Goal: Task Accomplishment & Management: Complete application form

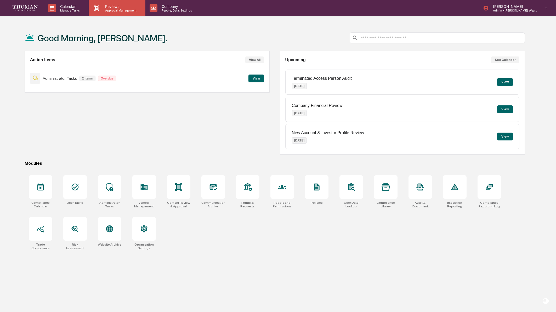
click at [120, 11] on p "Approval Management" at bounding box center [120, 11] width 38 height 4
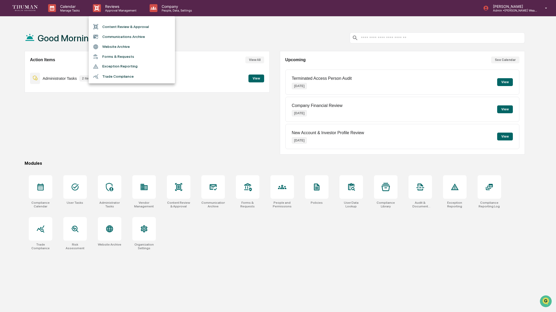
click at [147, 25] on li "Content Review & Approval" at bounding box center [132, 27] width 86 height 10
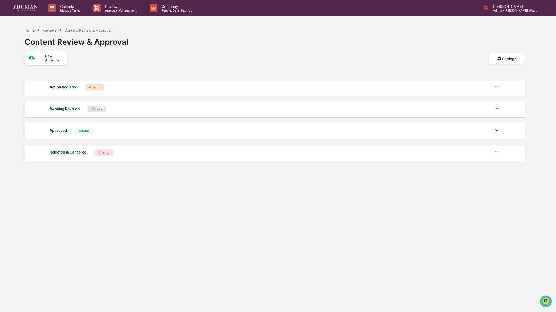
click at [99, 111] on div "2 Items" at bounding box center [96, 109] width 19 height 6
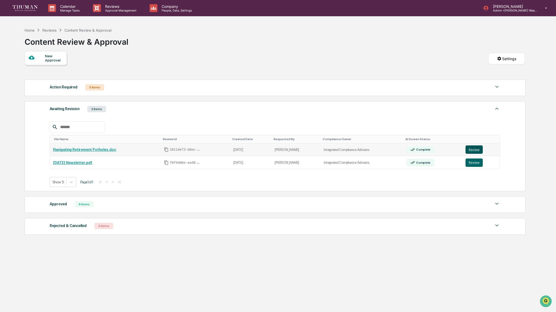
click at [479, 149] on button "Review" at bounding box center [473, 149] width 17 height 8
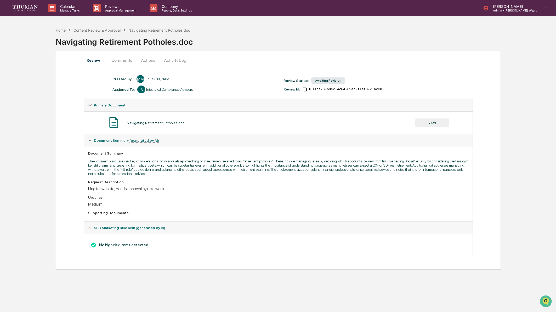
click at [124, 61] on button "Comments" at bounding box center [121, 60] width 29 height 13
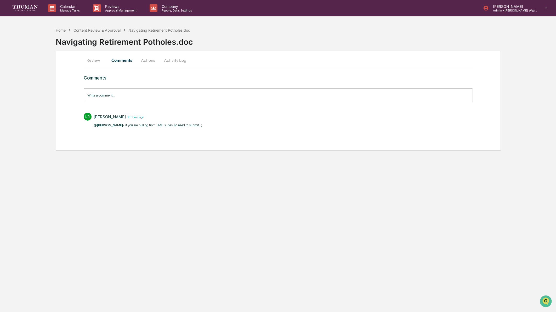
click at [146, 60] on button "Actions" at bounding box center [148, 60] width 24 height 13
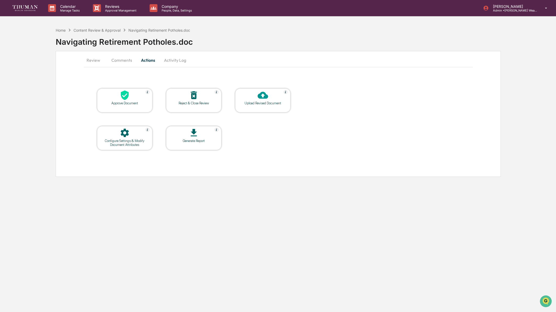
click at [180, 61] on button "Activity Log" at bounding box center [175, 60] width 31 height 13
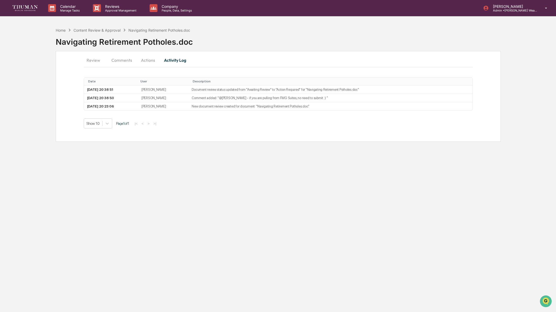
click at [97, 58] on button "Review" at bounding box center [96, 60] width 24 height 13
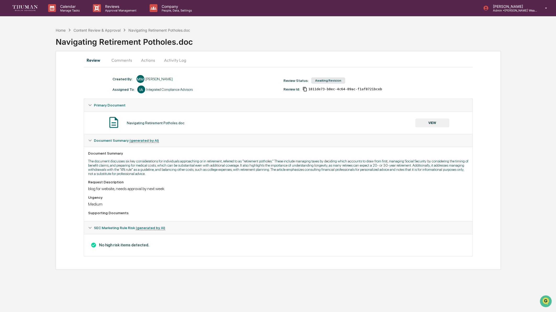
drag, startPoint x: 147, startPoint y: 62, endPoint x: 158, endPoint y: 62, distance: 11.8
click at [147, 62] on button "Actions" at bounding box center [148, 60] width 24 height 13
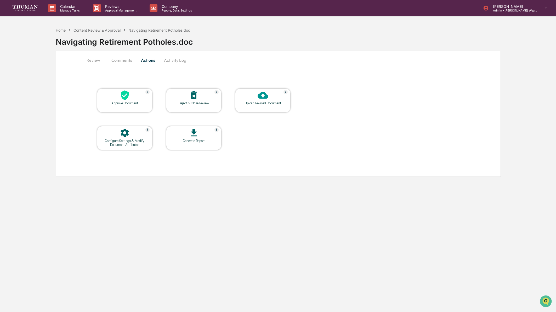
click at [128, 94] on icon at bounding box center [125, 95] width 8 height 10
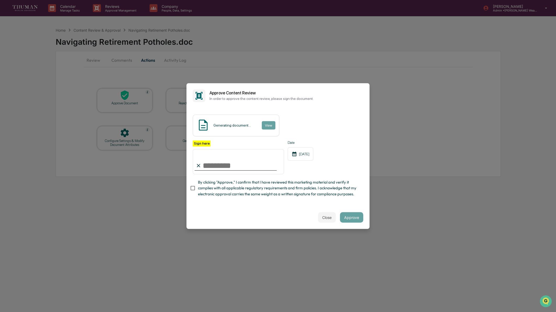
click at [215, 166] on input "Sign here" at bounding box center [238, 161] width 91 height 25
type input "**********"
click at [355, 216] on button "Approve" at bounding box center [351, 217] width 23 height 10
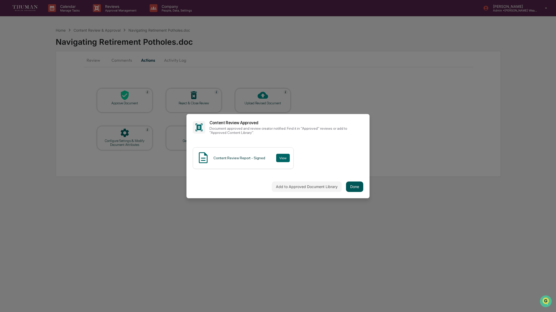
click at [357, 189] on button "Done" at bounding box center [354, 186] width 17 height 10
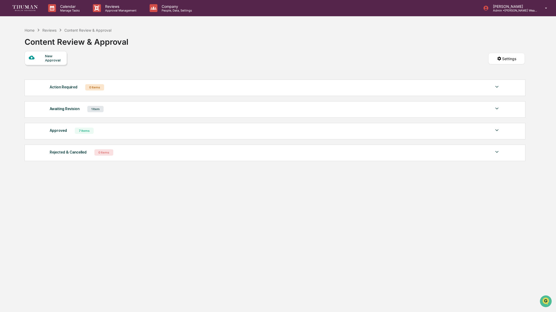
click at [98, 110] on div "1 Item" at bounding box center [95, 109] width 16 height 6
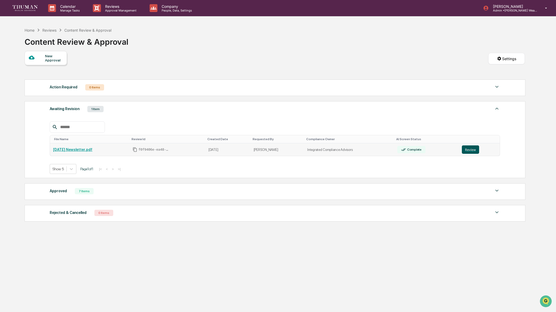
click at [476, 149] on button "Review" at bounding box center [470, 149] width 17 height 8
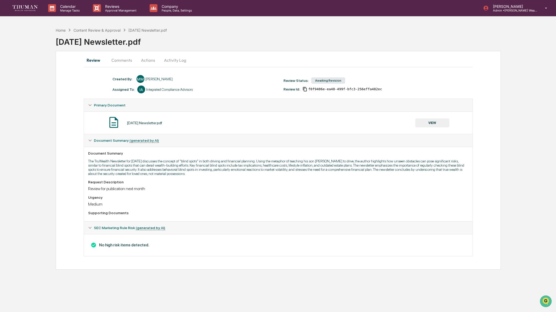
click at [127, 59] on button "Comments" at bounding box center [121, 60] width 29 height 13
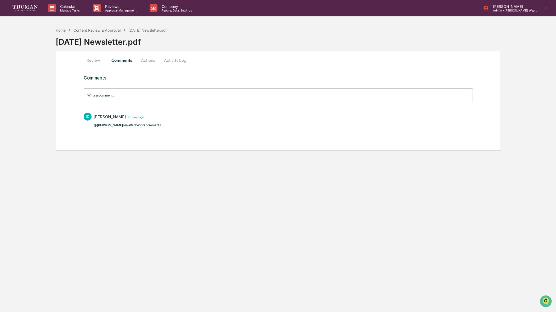
click at [149, 61] on button "Actions" at bounding box center [148, 60] width 24 height 13
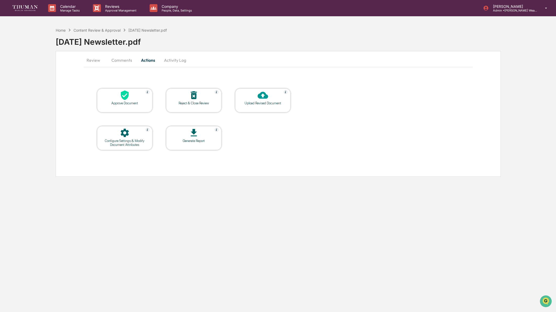
click at [95, 61] on button "Review" at bounding box center [96, 60] width 24 height 13
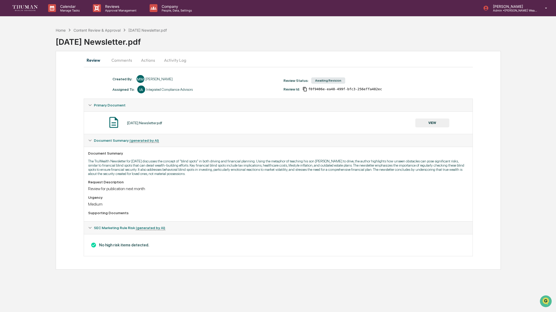
click at [125, 60] on button "Comments" at bounding box center [121, 60] width 29 height 13
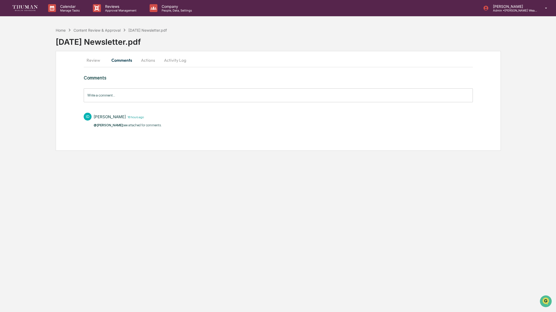
click at [175, 61] on button "Activity Log" at bounding box center [175, 60] width 31 height 13
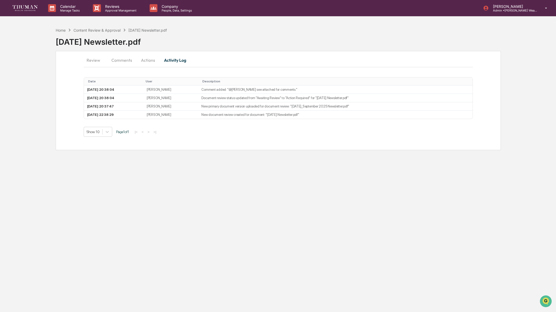
click at [121, 61] on button "Comments" at bounding box center [121, 60] width 29 height 13
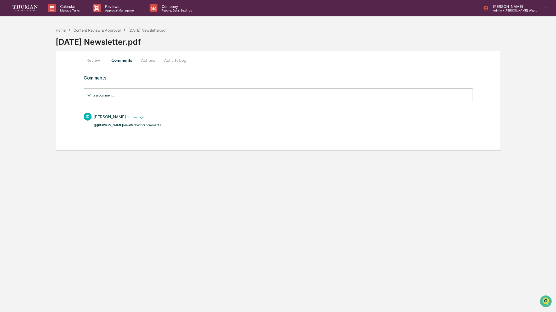
click at [93, 62] on button "Review" at bounding box center [96, 60] width 24 height 13
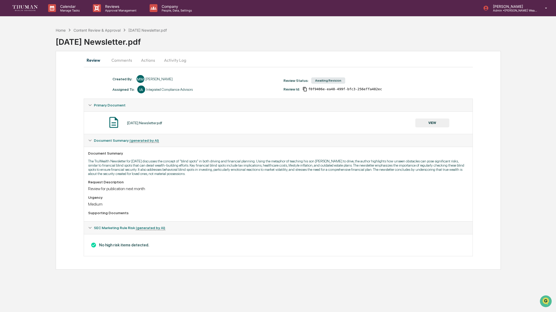
click at [434, 121] on button "VIEW" at bounding box center [432, 122] width 34 height 9
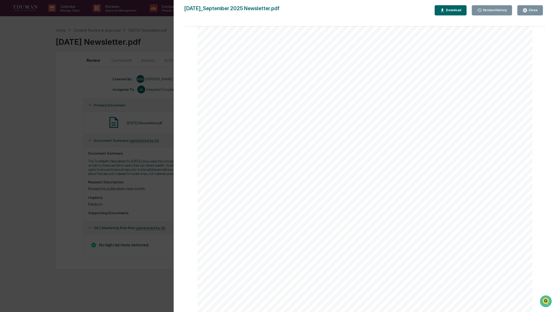
scroll to position [152, 0]
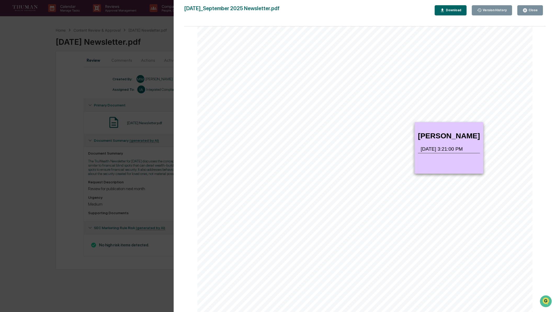
click at [400, 123] on icon at bounding box center [399, 124] width 19 height 5
click at [445, 108] on span "g" at bounding box center [446, 108] width 2 height 4
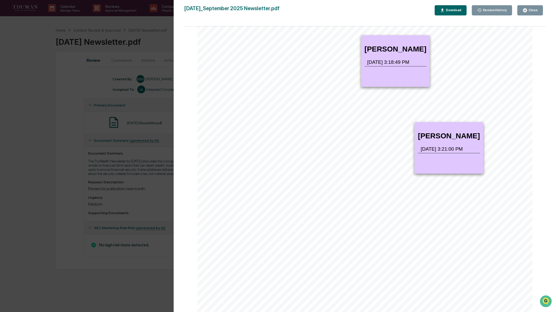
click at [325, 39] on icon at bounding box center [318, 37] width 75 height 5
click at [487, 82] on div "T ru W ea lt h N e wsl e tt e r – S e pt e m be r 2025 B li n d S pots T he D a…" at bounding box center [364, 104] width 335 height 434
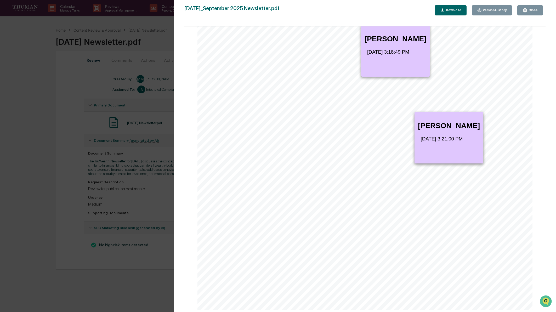
scroll to position [0, 0]
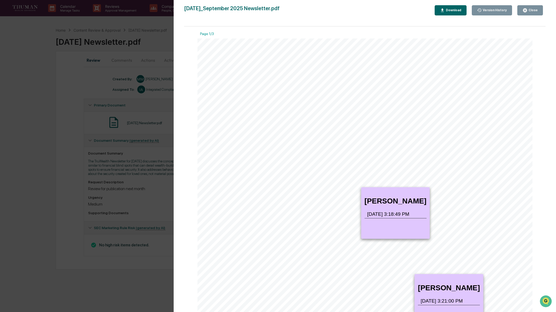
click at [528, 7] on button "Close" at bounding box center [530, 10] width 26 height 10
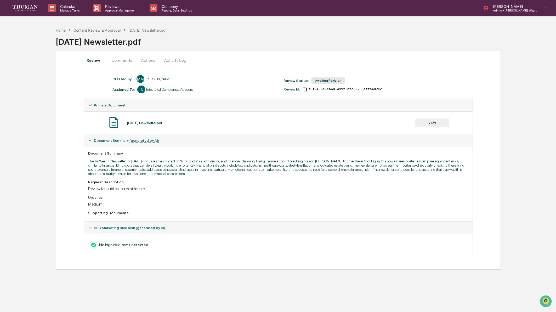
click at [429, 120] on button "VIEW" at bounding box center [432, 122] width 34 height 9
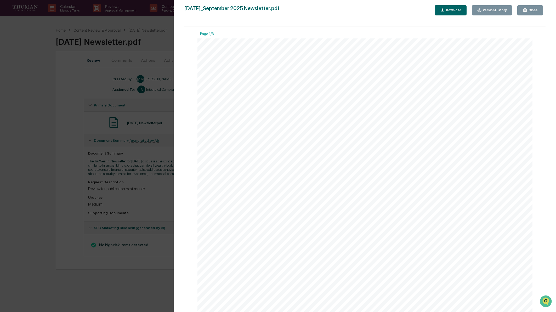
click at [454, 12] on div "Download" at bounding box center [453, 10] width 16 height 4
click at [148, 43] on div "Version History 08/21/2025, 08:37 PM Izzy Daboub 08/19/2025, 10:38 PM Mindy McC…" at bounding box center [278, 156] width 556 height 312
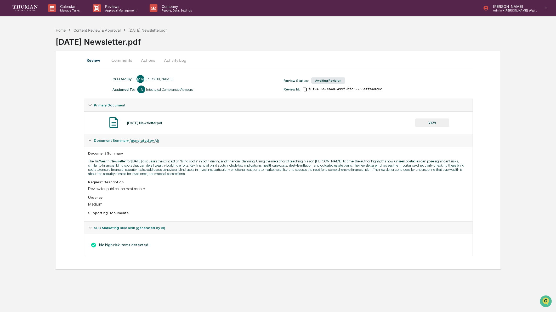
click at [428, 122] on button "VIEW" at bounding box center [432, 122] width 34 height 9
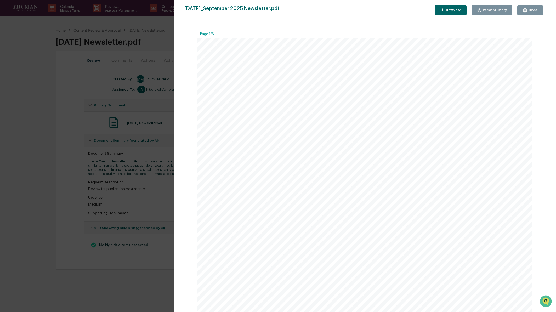
click at [539, 9] on button "Close" at bounding box center [530, 10] width 26 height 10
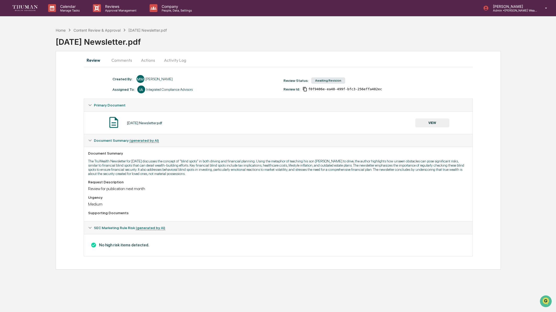
click at [93, 32] on div "Home Content Review & Approval September 2025 Newsletter.pdf September 2025 New…" at bounding box center [306, 37] width 500 height 21
click at [94, 30] on div "Content Review & Approval" at bounding box center [96, 30] width 47 height 4
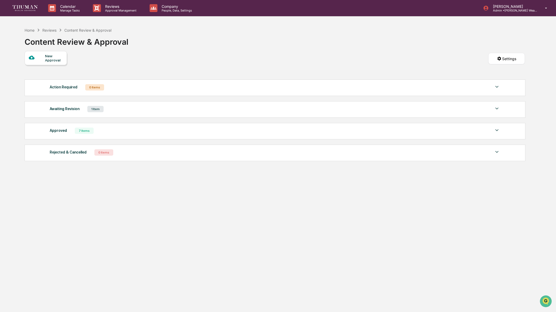
click at [46, 60] on div "New Approval" at bounding box center [54, 58] width 18 height 8
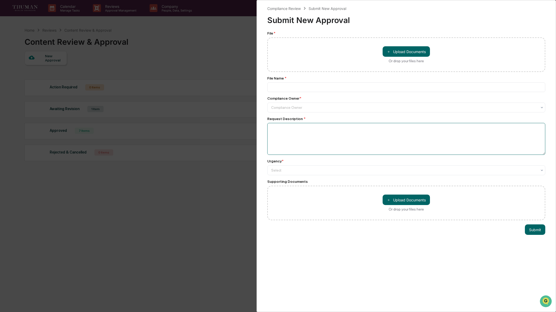
click at [288, 133] on textarea at bounding box center [406, 139] width 278 height 32
paste textarea "**********"
type textarea "**********"
drag, startPoint x: 366, startPoint y: 129, endPoint x: 225, endPoint y: 128, distance: 141.2
click at [225, 128] on div "**********" at bounding box center [278, 156] width 556 height 312
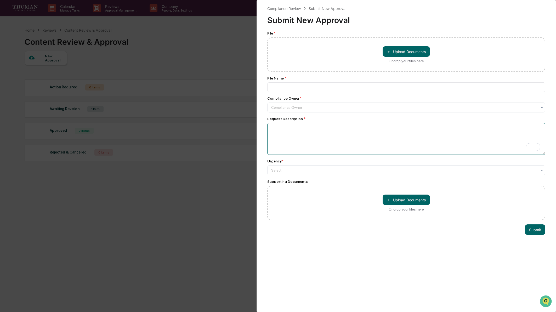
click at [294, 134] on textarea "To enrich screen reader interactions, please activate Accessibility in Grammarl…" at bounding box center [406, 139] width 278 height 32
click at [407, 52] on button "＋ Upload Documents" at bounding box center [405, 51] width 47 height 10
click at [405, 51] on button "＋ Upload Documents" at bounding box center [405, 51] width 47 height 10
type input "**********"
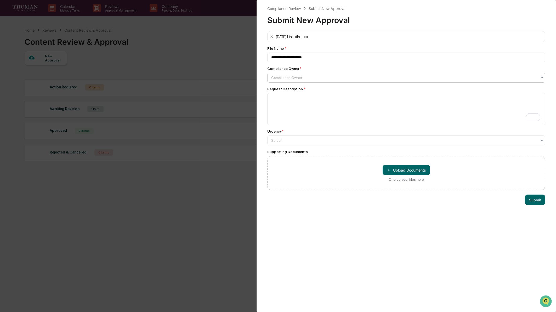
click at [321, 80] on div at bounding box center [404, 77] width 266 height 5
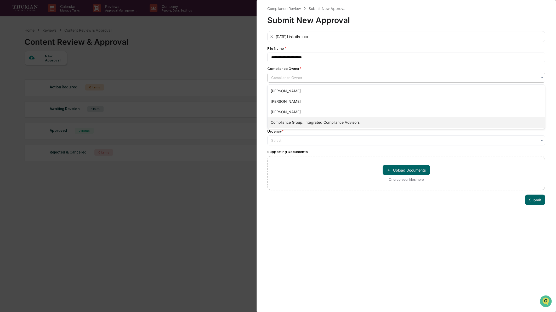
click at [322, 122] on div "Compliance Group: Integrated Compliance Advisors" at bounding box center [405, 122] width 277 height 10
click at [295, 109] on textarea "To enrich screen reader interactions, please activate Accessibility in Grammarl…" at bounding box center [406, 109] width 278 height 32
click at [285, 100] on textarea "**********" at bounding box center [406, 109] width 278 height 32
type textarea "**********"
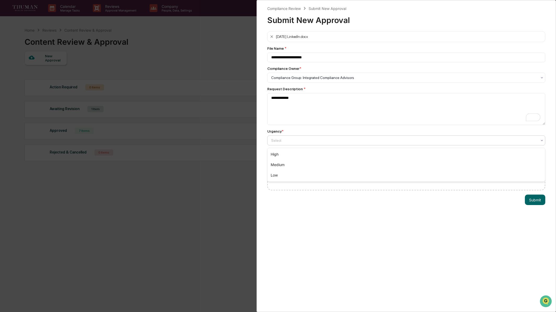
click at [337, 141] on div at bounding box center [404, 140] width 266 height 5
drag, startPoint x: 317, startPoint y: 163, endPoint x: 341, endPoint y: 160, distance: 24.5
click at [317, 163] on div "Medium" at bounding box center [405, 164] width 277 height 10
drag, startPoint x: 539, startPoint y: 202, endPoint x: 553, endPoint y: 202, distance: 13.9
click at [540, 202] on button "Submit" at bounding box center [535, 199] width 20 height 10
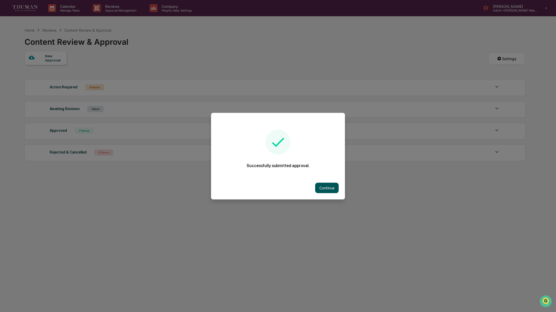
click at [336, 190] on button "Continue" at bounding box center [327, 187] width 24 height 10
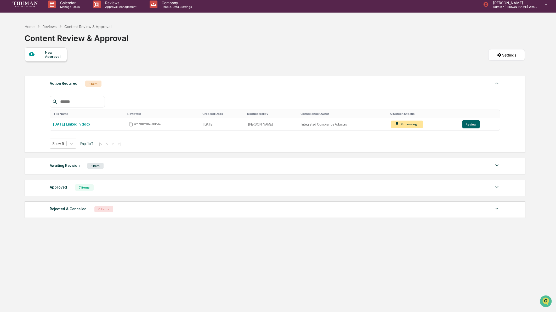
scroll to position [7, 0]
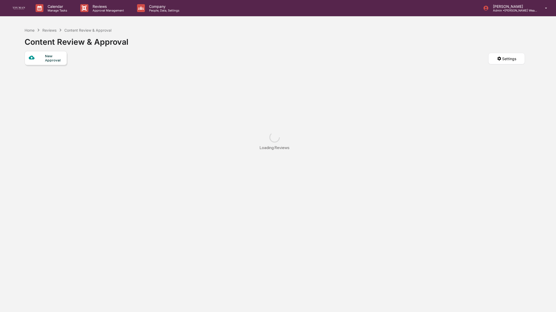
scroll to position [9, 0]
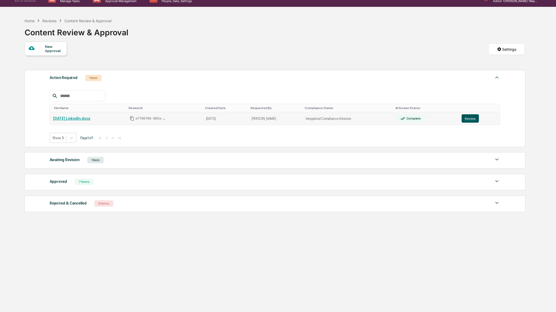
click at [476, 120] on button "Review" at bounding box center [469, 118] width 17 height 8
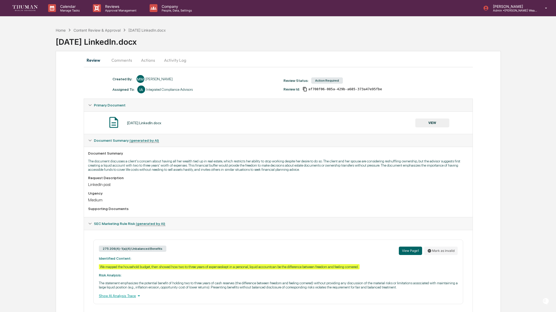
scroll to position [23, 0]
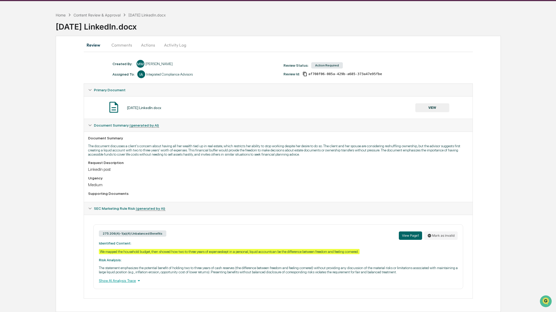
click at [285, 269] on p "The statement emphasizes the potential benefit of holding two to three years of…" at bounding box center [278, 270] width 359 height 8
